Goal: Task Accomplishment & Management: Use online tool/utility

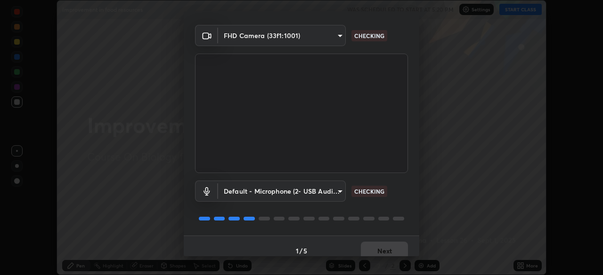
scroll to position [33, 0]
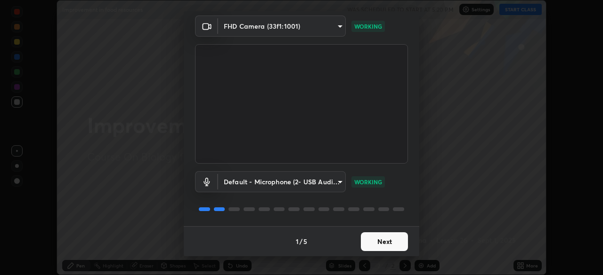
click at [387, 245] on button "Next" at bounding box center [384, 242] width 47 height 19
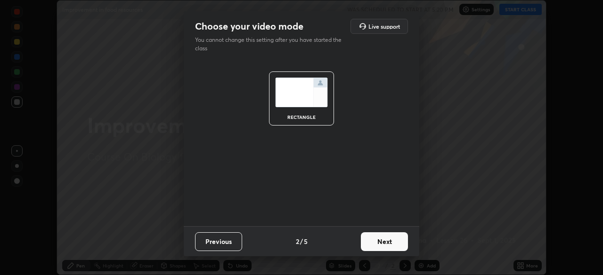
scroll to position [0, 0]
click at [387, 245] on button "Next" at bounding box center [384, 242] width 47 height 19
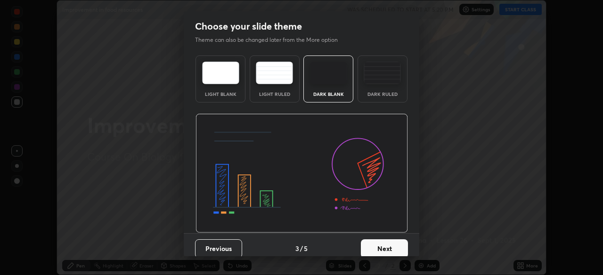
click at [387, 245] on button "Next" at bounding box center [384, 249] width 47 height 19
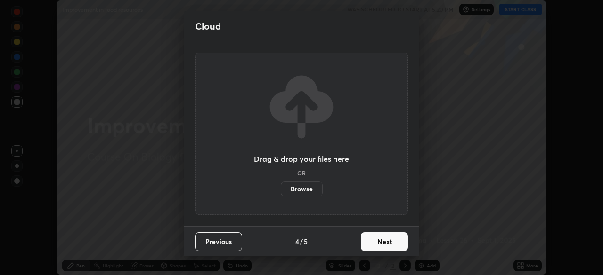
click at [389, 247] on button "Next" at bounding box center [384, 242] width 47 height 19
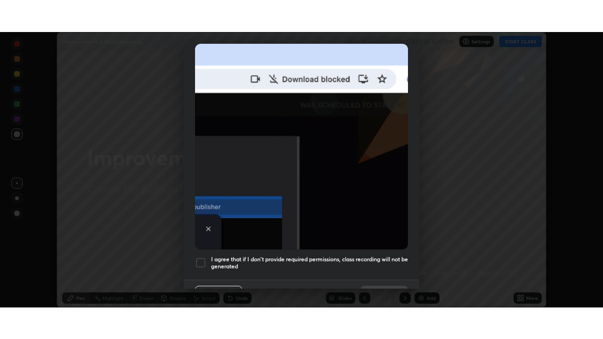
scroll to position [226, 0]
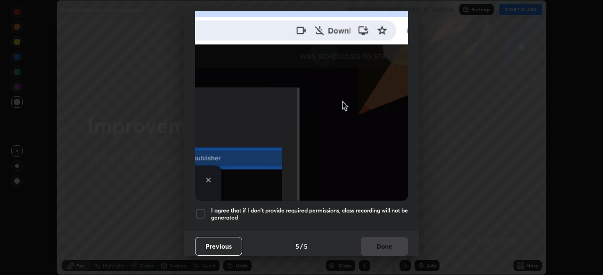
click at [340, 207] on h5 "I agree that if I don't provide required permissions, class recording will not …" at bounding box center [309, 214] width 197 height 15
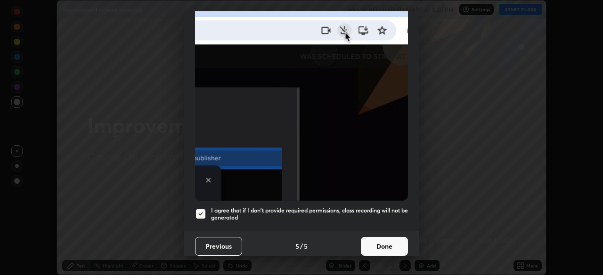
click at [367, 243] on button "Done" at bounding box center [384, 246] width 47 height 19
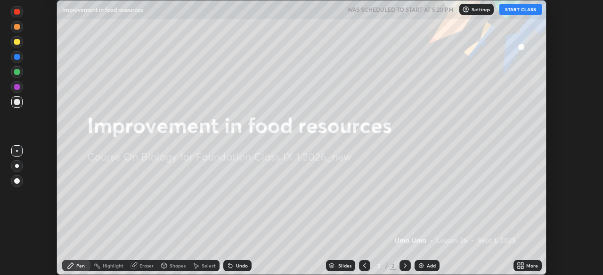
click at [512, 12] on button "START CLASS" at bounding box center [520, 9] width 42 height 11
click at [523, 267] on icon at bounding box center [522, 267] width 2 height 2
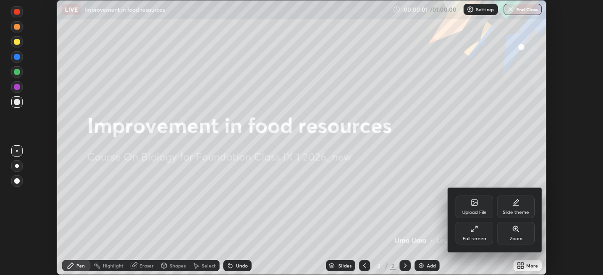
click at [477, 243] on div "Full screen" at bounding box center [474, 233] width 38 height 23
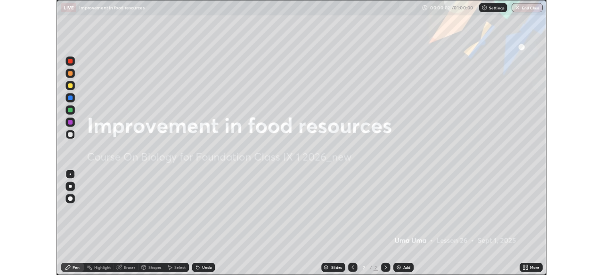
scroll to position [339, 603]
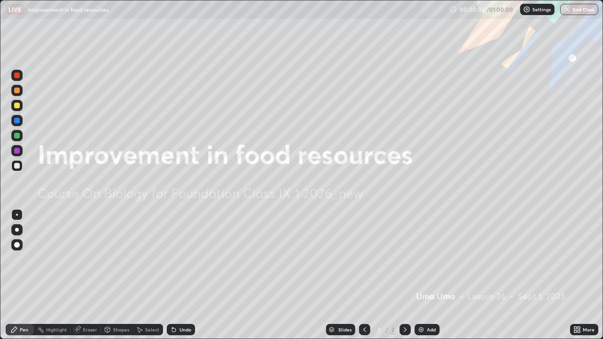
click at [424, 275] on div "Add" at bounding box center [426, 329] width 25 height 11
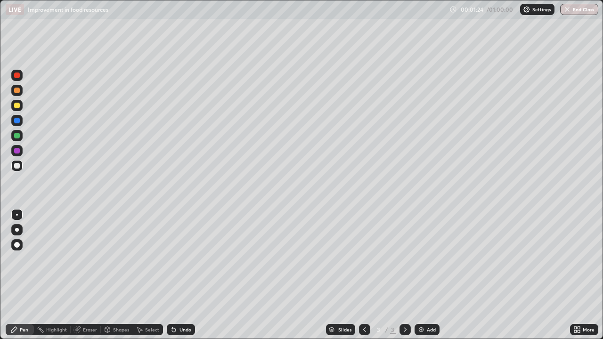
click at [19, 107] on div at bounding box center [17, 106] width 6 height 6
click at [16, 166] on div at bounding box center [17, 166] width 6 height 6
click at [89, 275] on div "Eraser" at bounding box center [90, 329] width 14 height 5
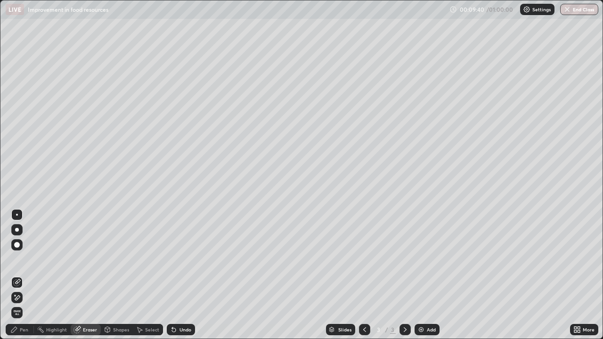
click at [26, 275] on div "Pen" at bounding box center [24, 329] width 8 height 5
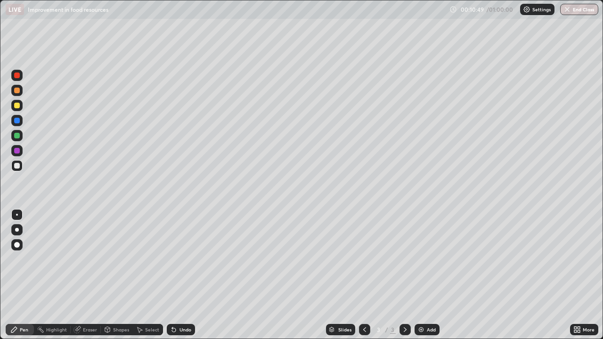
click at [90, 275] on div "Eraser" at bounding box center [90, 329] width 14 height 5
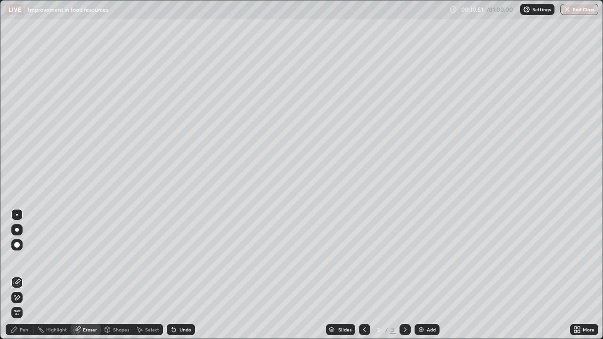
click at [25, 275] on div "Pen" at bounding box center [24, 329] width 8 height 5
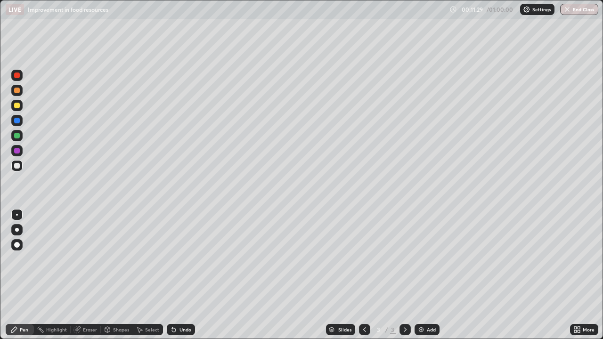
click at [97, 275] on div "Eraser" at bounding box center [86, 329] width 30 height 11
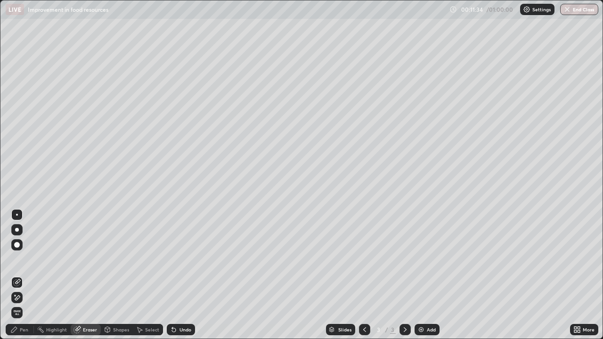
click at [27, 275] on div "Pen" at bounding box center [20, 329] width 28 height 11
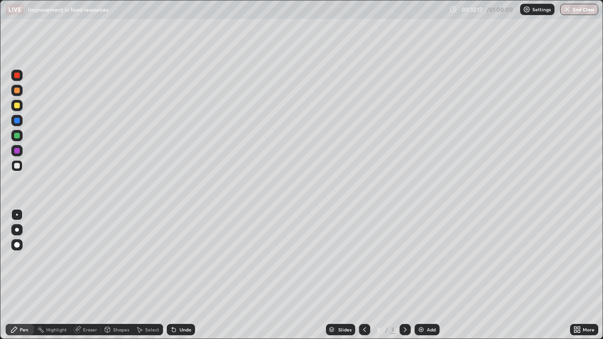
click at [18, 150] on div at bounding box center [17, 151] width 6 height 6
click at [20, 275] on div "Pen" at bounding box center [24, 329] width 8 height 5
click at [26, 263] on div "Erase all" at bounding box center [17, 169] width 23 height 301
click at [25, 266] on div "Erase all" at bounding box center [17, 169] width 23 height 301
click at [18, 167] on div at bounding box center [17, 166] width 6 height 6
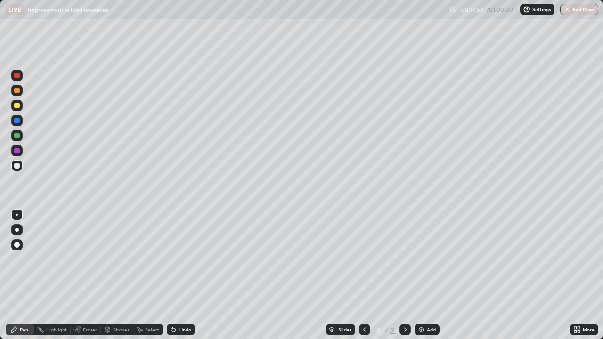
click at [429, 275] on div "Add" at bounding box center [431, 329] width 9 height 5
click at [17, 168] on div at bounding box center [17, 166] width 6 height 6
click at [17, 166] on div at bounding box center [17, 166] width 6 height 6
click at [19, 152] on div at bounding box center [17, 151] width 6 height 6
click at [22, 168] on div at bounding box center [16, 165] width 11 height 11
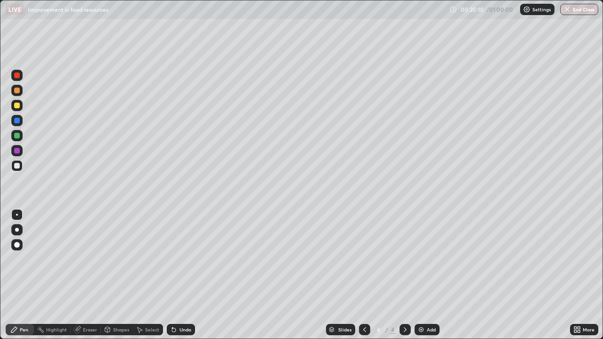
click at [93, 275] on div "Eraser" at bounding box center [90, 329] width 14 height 5
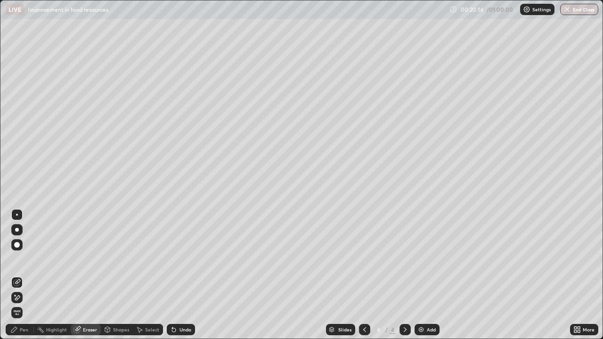
click at [25, 275] on div "Pen" at bounding box center [24, 329] width 8 height 5
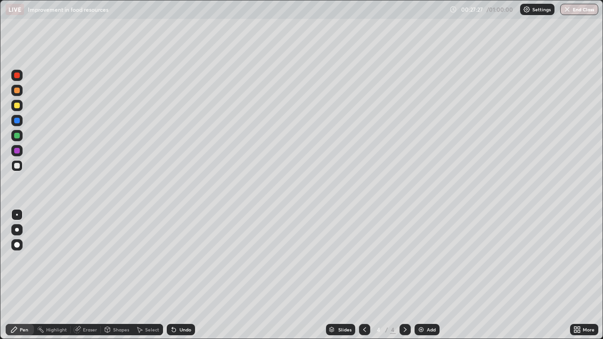
click at [19, 167] on div at bounding box center [17, 166] width 6 height 6
click at [431, 275] on div "Add" at bounding box center [431, 329] width 9 height 5
click at [94, 275] on div "Eraser" at bounding box center [90, 329] width 14 height 5
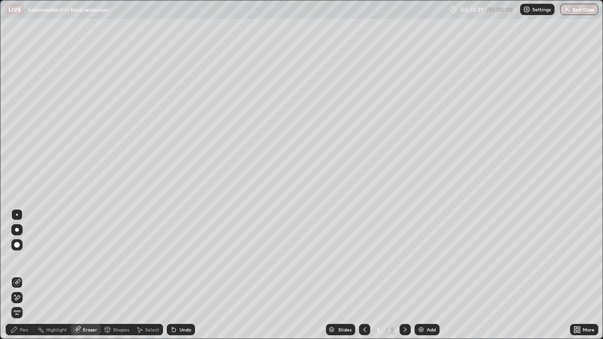
click at [31, 275] on div "Pen" at bounding box center [20, 329] width 28 height 11
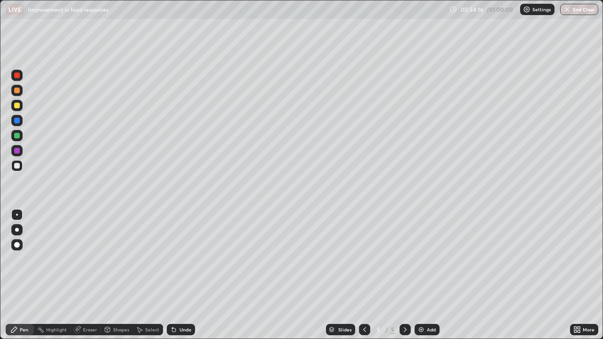
click at [576, 12] on button "End Class" at bounding box center [579, 9] width 38 height 11
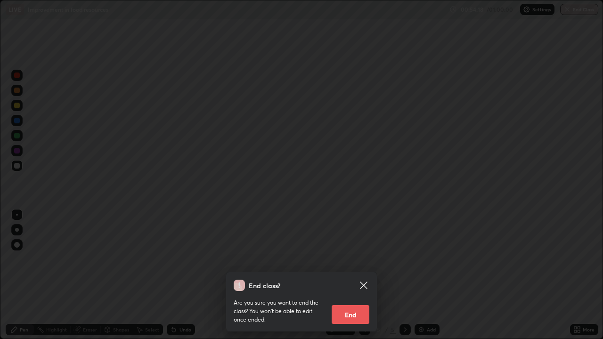
click at [354, 275] on button "End" at bounding box center [350, 314] width 38 height 19
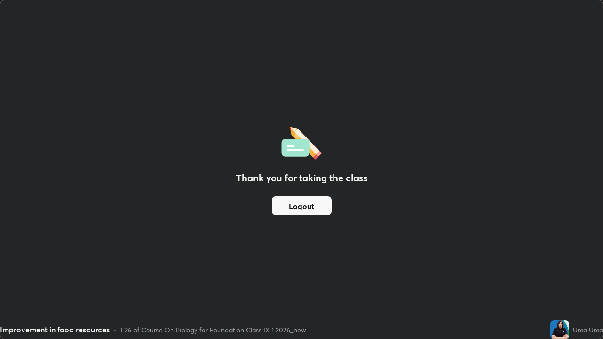
click at [474, 275] on div "Improvement in food resources • L26 of Course On Biology for Foundation Class I…" at bounding box center [273, 329] width 546 height 19
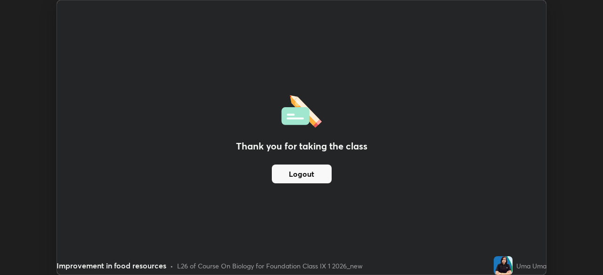
scroll to position [46805, 46478]
